Goal: Find contact information: Find contact information

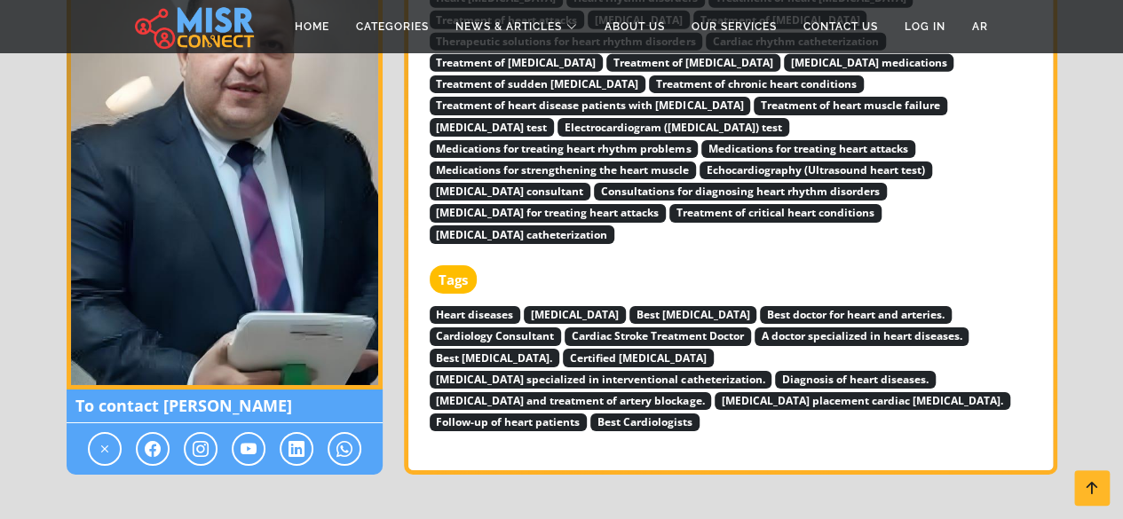
scroll to position [3197, 0]
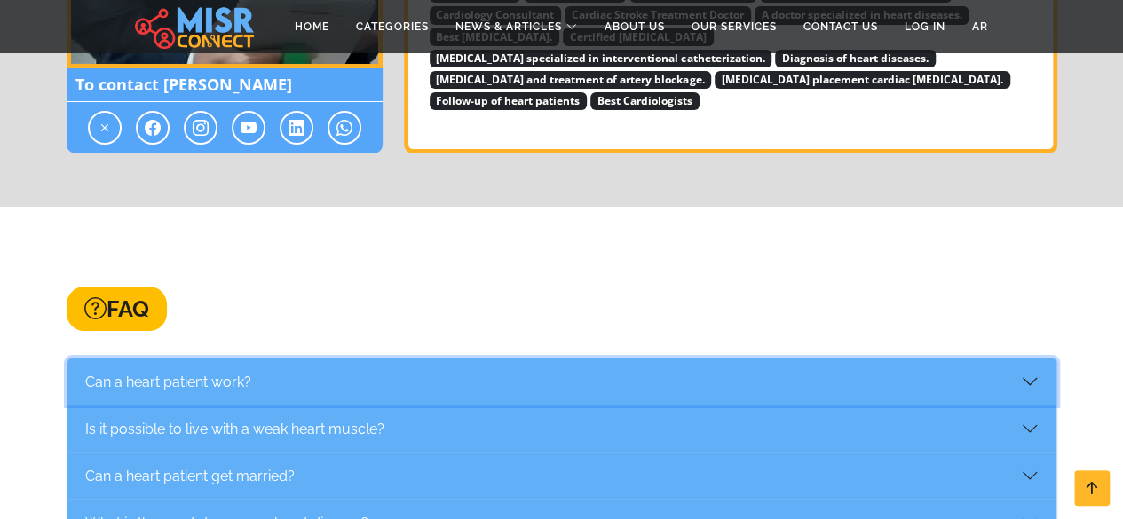
click at [222, 359] on button "Can a heart patient work?" at bounding box center [561, 382] width 989 height 46
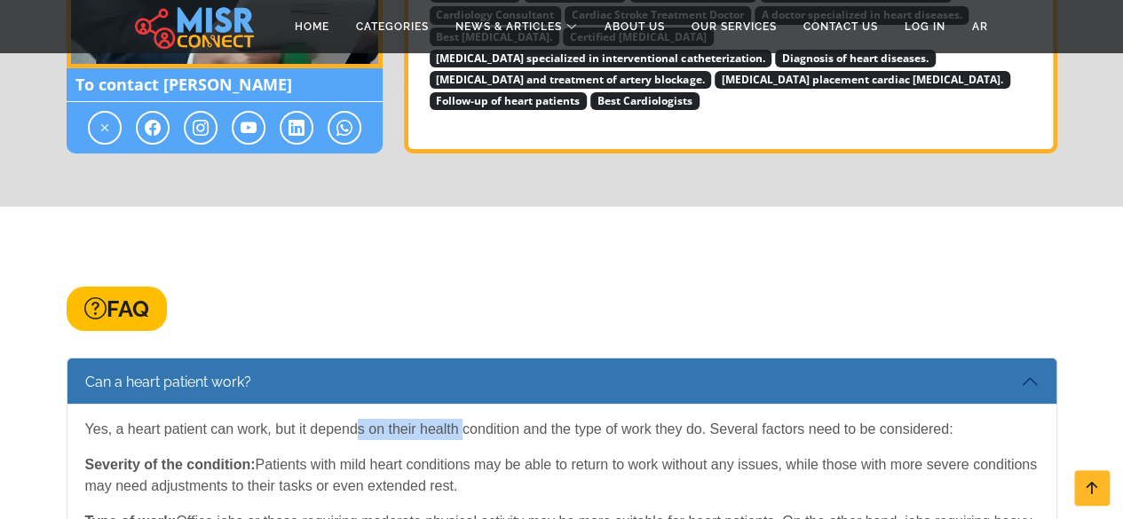
drag, startPoint x: 404, startPoint y: 406, endPoint x: 485, endPoint y: 404, distance: 80.8
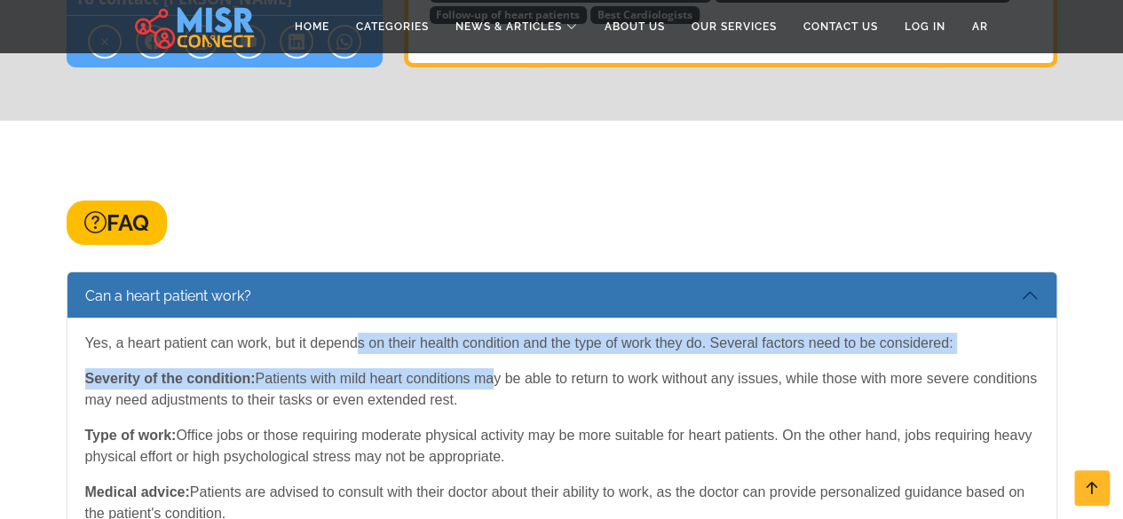
scroll to position [3286, 0]
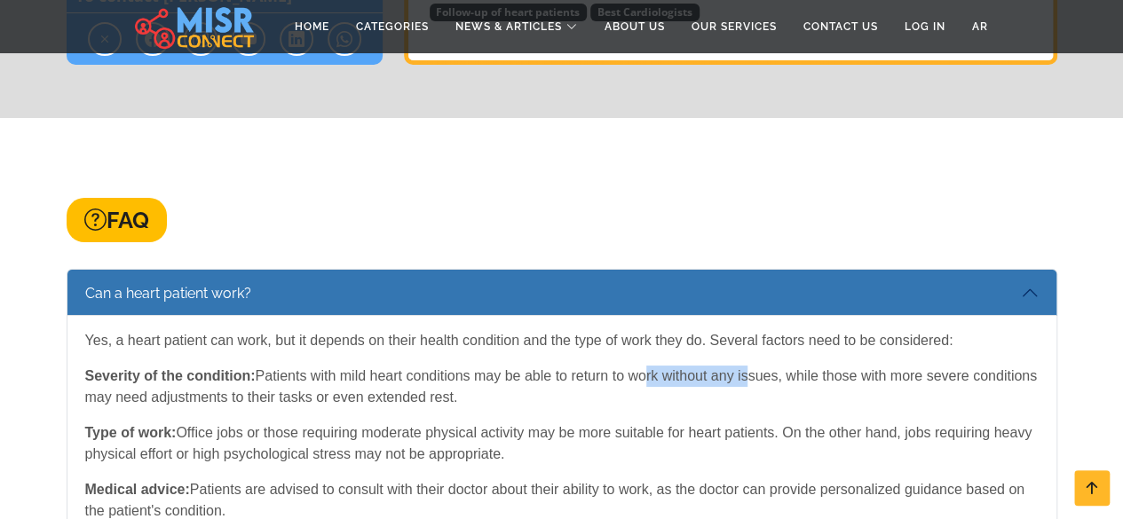
drag, startPoint x: 638, startPoint y: 346, endPoint x: 745, endPoint y: 360, distance: 108.3
click at [745, 366] on p "Severity of the condition: Patients with mild heart conditions may be able to r…" at bounding box center [562, 387] width 954 height 43
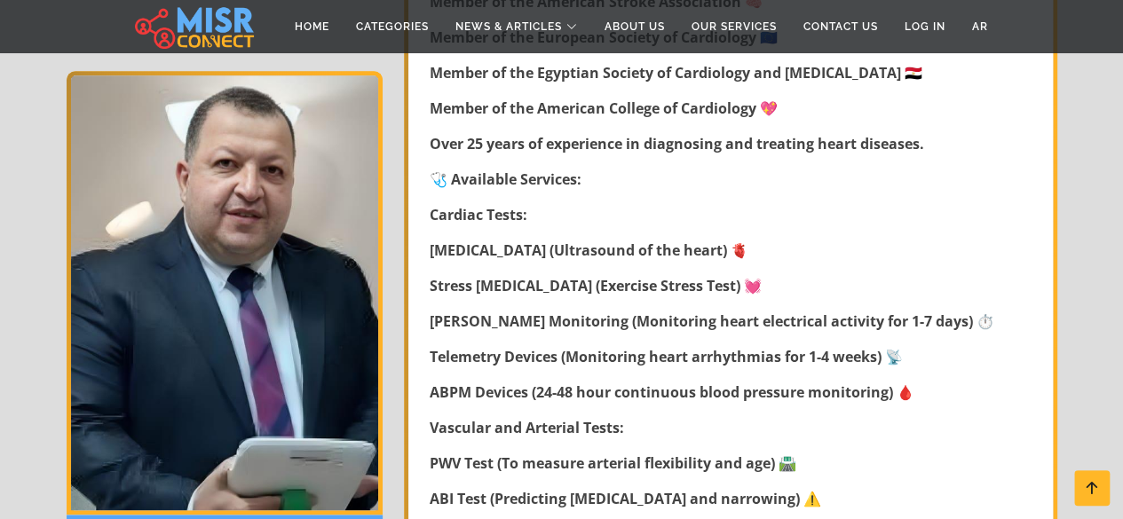
scroll to position [355, 0]
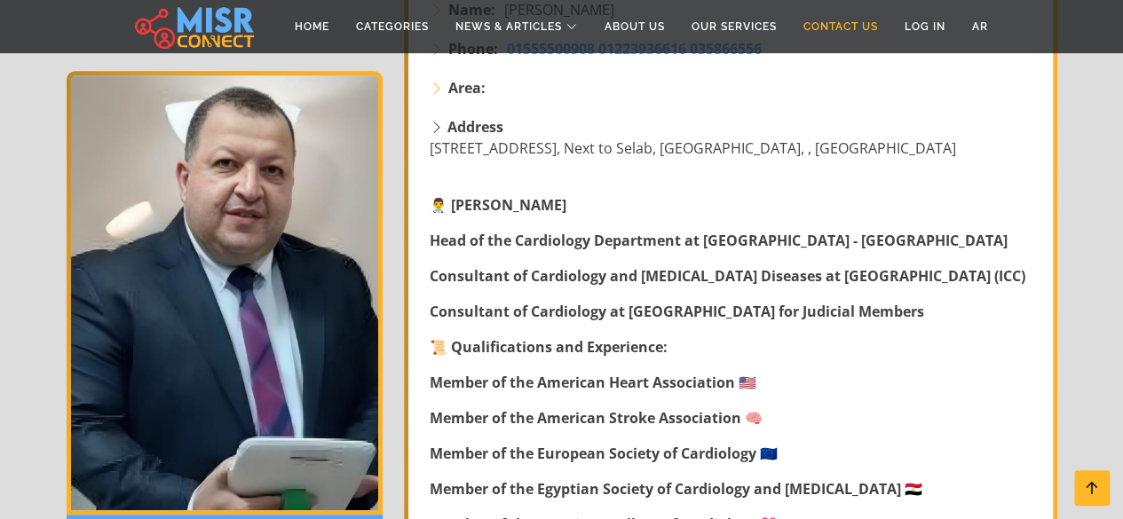
click at [840, 28] on link "Contact Us" at bounding box center [840, 27] width 101 height 34
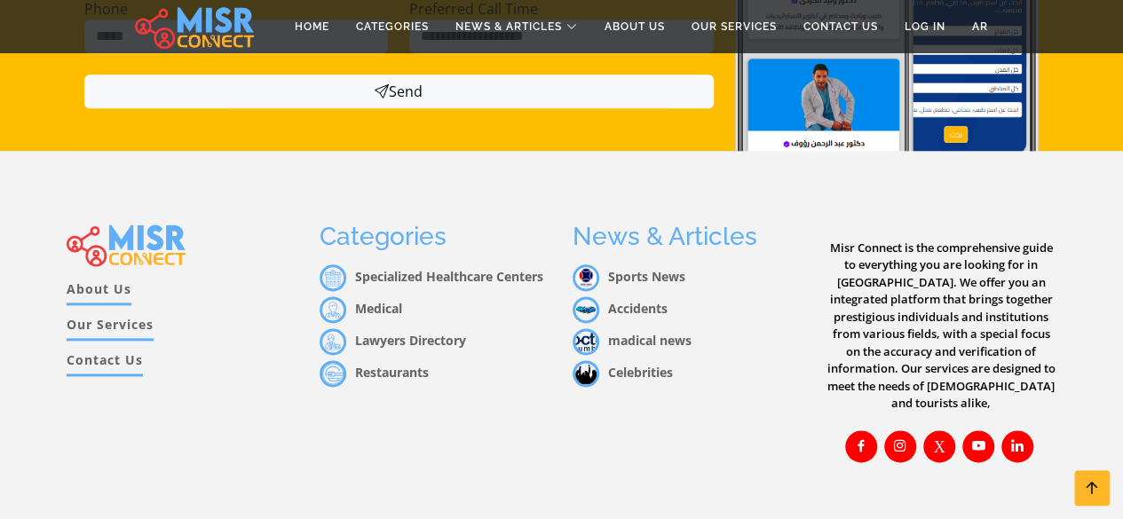
scroll to position [987, 0]
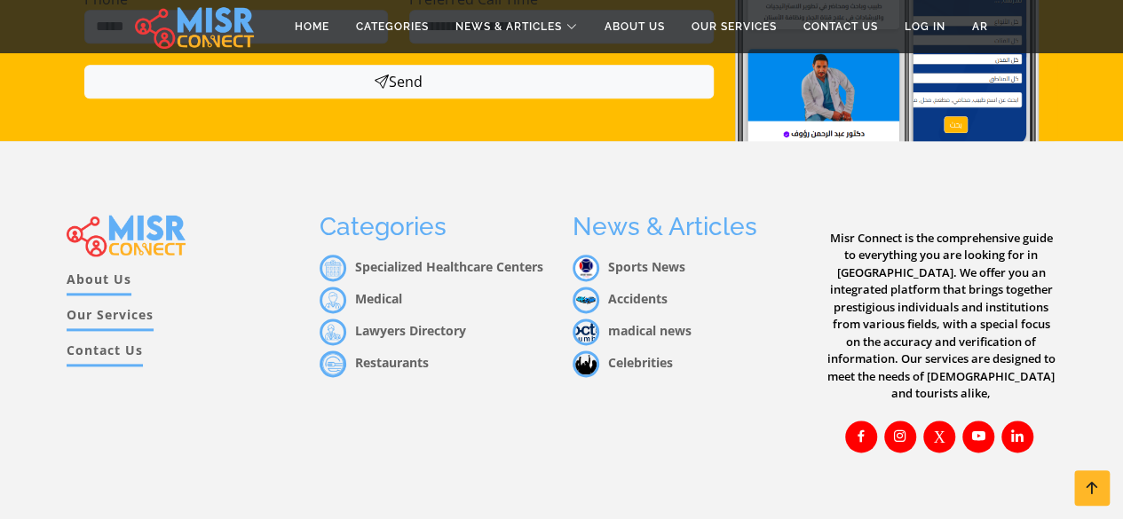
click at [82, 341] on link "Contact Us" at bounding box center [105, 354] width 76 height 26
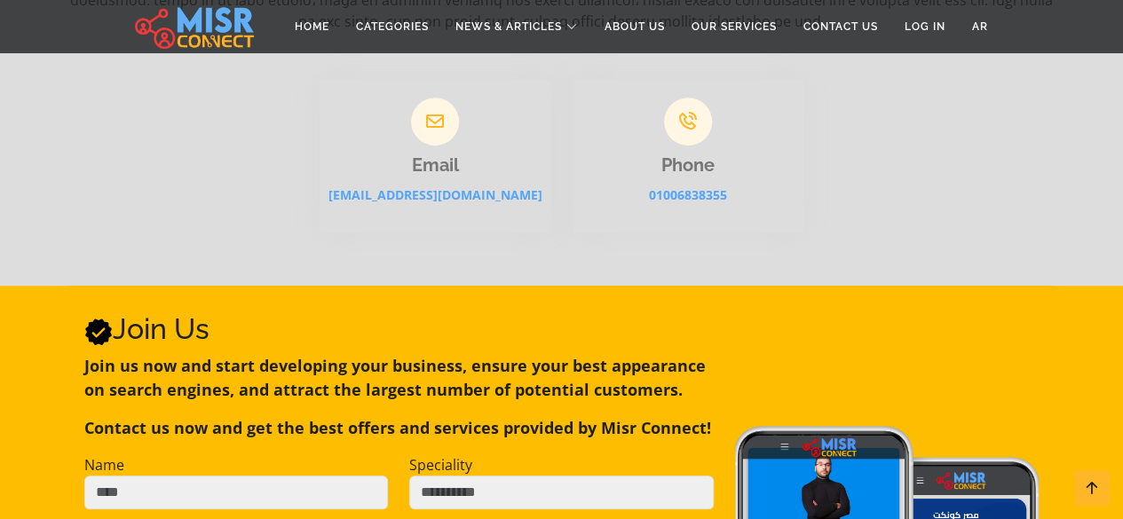
scroll to position [888, 0]
